Goal: Transaction & Acquisition: Purchase product/service

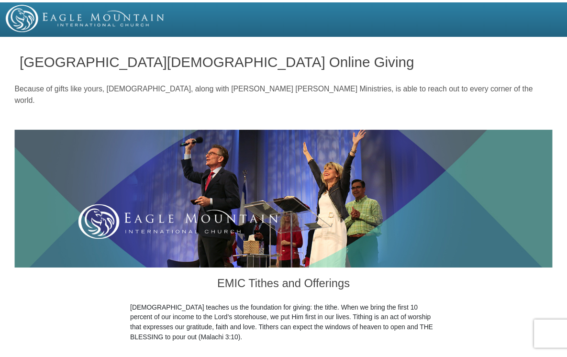
scroll to position [390, 0]
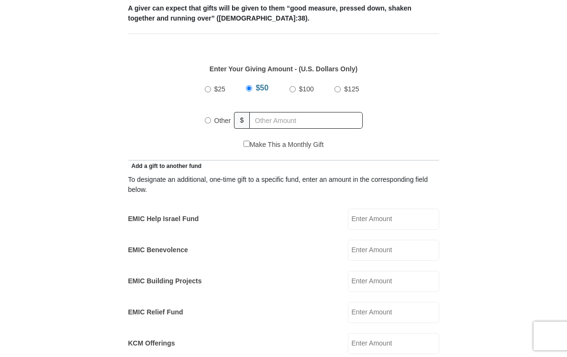
click at [208, 123] on input "Other" at bounding box center [208, 120] width 6 height 6
radio input "true"
click at [248, 175] on div "To designate an additional, one-time gift to a specific fund, enter an amount i…" at bounding box center [283, 185] width 311 height 20
click at [208, 209] on div "EMIC Help Israel Fund EMIC Help Israel Fund Amount must be a valid number Make …" at bounding box center [283, 219] width 311 height 21
click at [209, 209] on div "EMIC Help Israel Fund EMIC Help Israel Fund Amount must be a valid number Make …" at bounding box center [283, 219] width 311 height 21
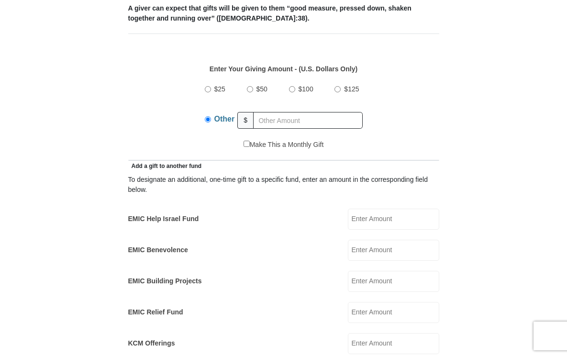
click at [209, 209] on div "EMIC Help Israel Fund EMIC Help Israel Fund Amount must be a valid number Make …" at bounding box center [283, 219] width 311 height 21
click at [265, 209] on div "EMIC Help Israel Fund EMIC Help Israel Fund Amount must be a valid number Make …" at bounding box center [283, 219] width 311 height 21
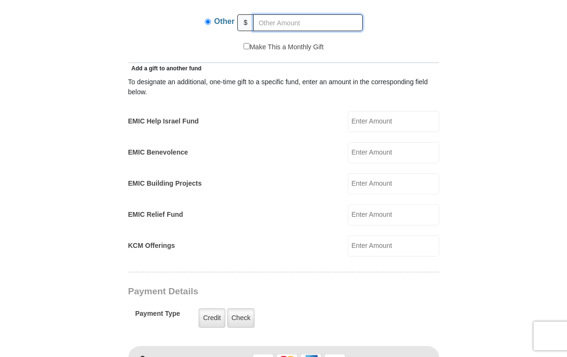
click at [260, 31] on input "text" at bounding box center [308, 22] width 110 height 17
click at [259, 31] on input "278.00" at bounding box center [308, 22] width 110 height 17
click at [270, 31] on input "278.00" at bounding box center [308, 22] width 110 height 17
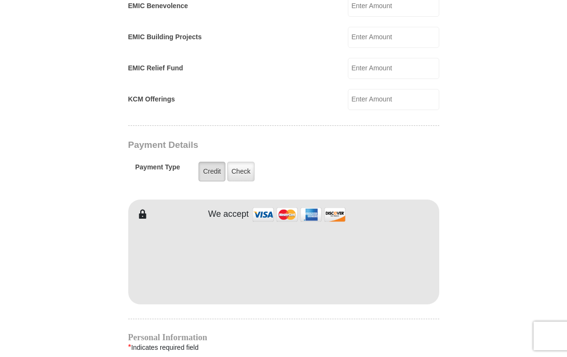
type input "278.00"
click at [211, 181] on label "Credit" at bounding box center [212, 172] width 26 height 20
click at [0, 0] on input "Credit" at bounding box center [0, 0] width 0 height 0
drag, startPoint x: 289, startPoint y: 343, endPoint x: 257, endPoint y: 311, distance: 45.7
click at [289, 343] on div "EMIC Tithes and Offerings The [DEMOGRAPHIC_DATA] teaches us the foundation for …" at bounding box center [283, 194] width 311 height 1169
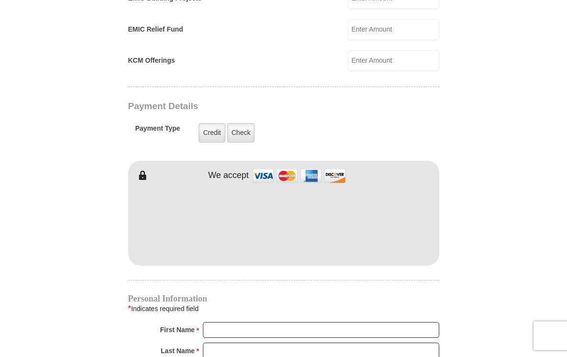
scroll to position [781, 0]
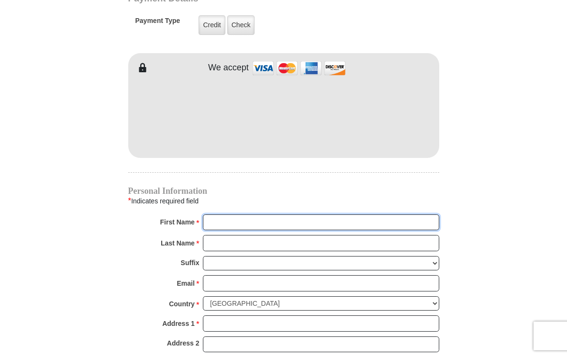
click at [223, 231] on input "First Name *" at bounding box center [321, 222] width 236 height 16
type input "[PERSON_NAME]"
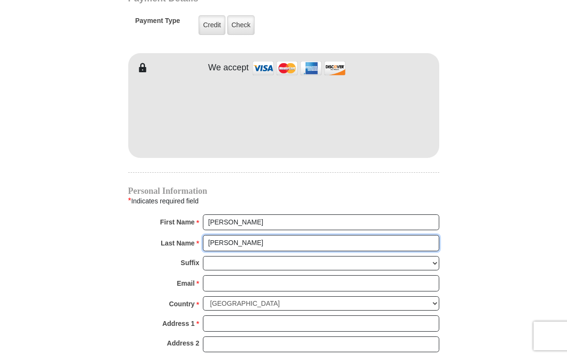
type input "[PERSON_NAME]"
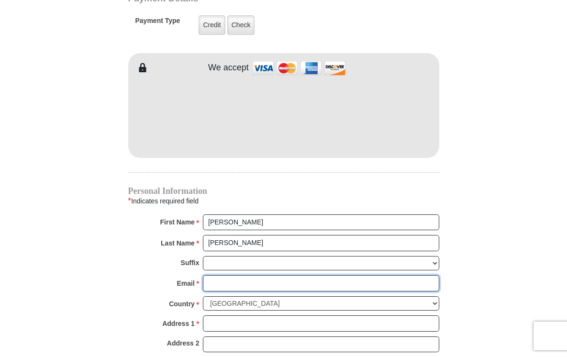
click at [205, 289] on input "Email *" at bounding box center [321, 283] width 236 height 16
type input "1"
type input "4712 Waterford D"
type input "[EMAIL_ADDRESS][DOMAIN_NAME]"
type input "4712 Waterford D"
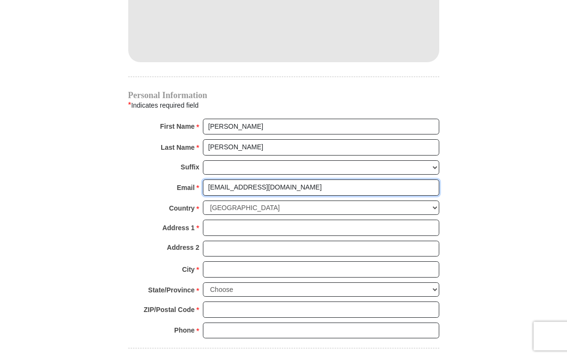
scroll to position [879, 0]
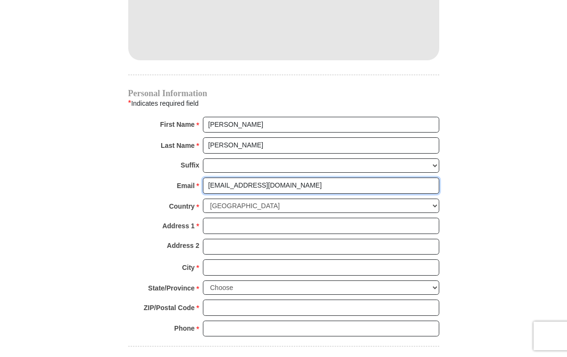
type input "[EMAIL_ADDRESS][DOMAIN_NAME]"
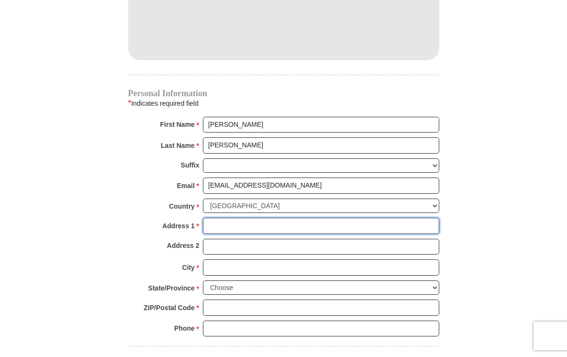
click at [212, 234] on input "Address 1 *" at bounding box center [321, 226] width 236 height 16
type input "[STREET_ADDRESS]"
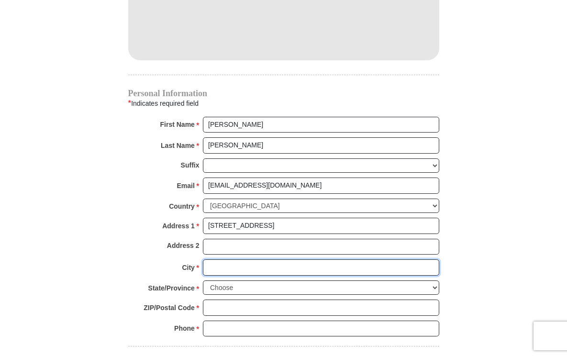
click at [226, 276] on input "City *" at bounding box center [321, 267] width 236 height 16
type input "[GEOGRAPHIC_DATA]"
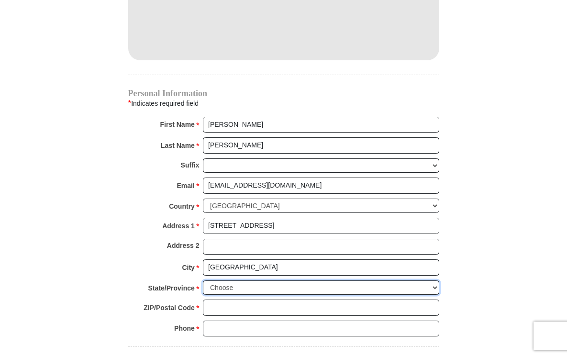
select select "[GEOGRAPHIC_DATA]"
click option "[US_STATE]" at bounding box center [0, 0] width 0 height 0
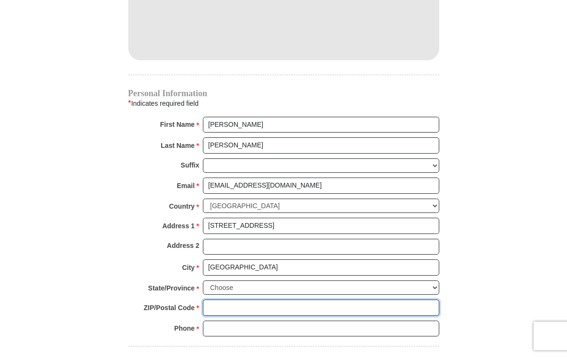
click at [211, 316] on input "ZIP/Postal Code *" at bounding box center [321, 308] width 236 height 16
type input "76179"
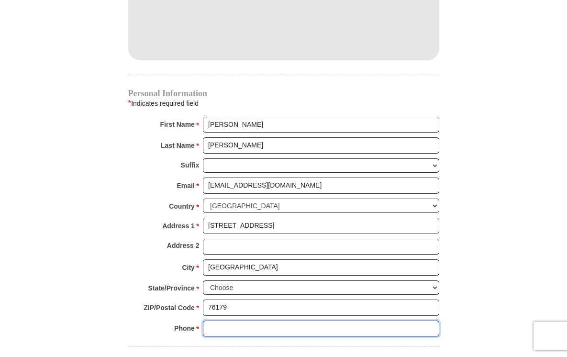
click at [218, 337] on input "Phone * *" at bounding box center [321, 329] width 236 height 16
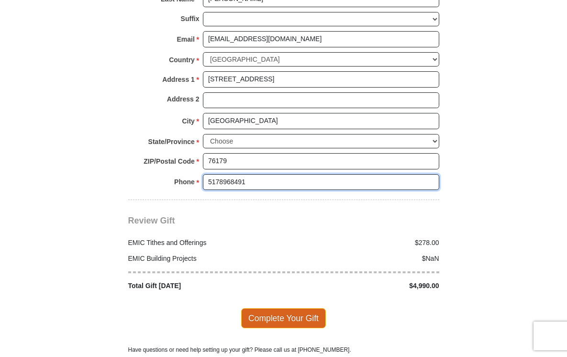
type input "5178968491"
click at [278, 328] on span "Complete Your Gift" at bounding box center [283, 318] width 85 height 20
